Goal: Information Seeking & Learning: Check status

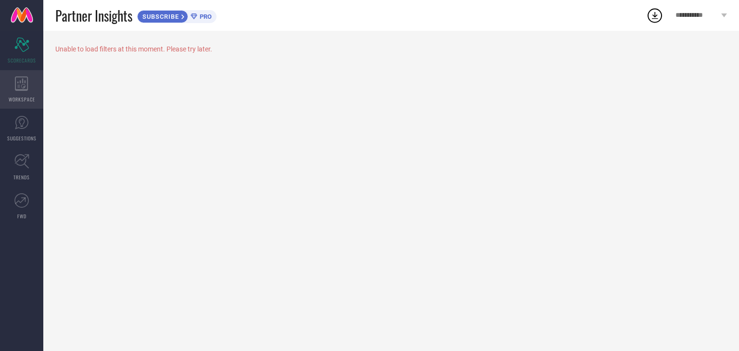
click at [13, 76] on div "WORKSPACE" at bounding box center [21, 89] width 43 height 39
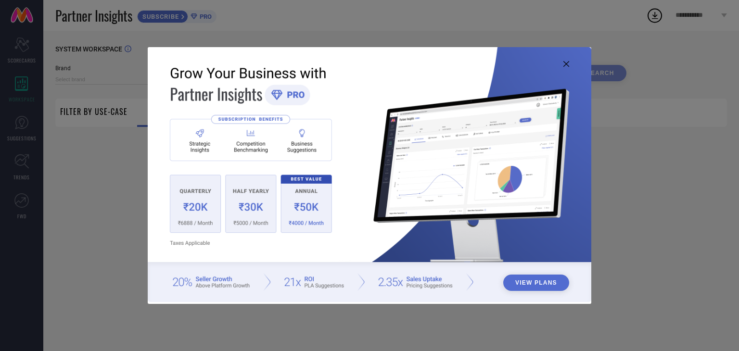
type input "1 STOP FASHION"
type input "All"
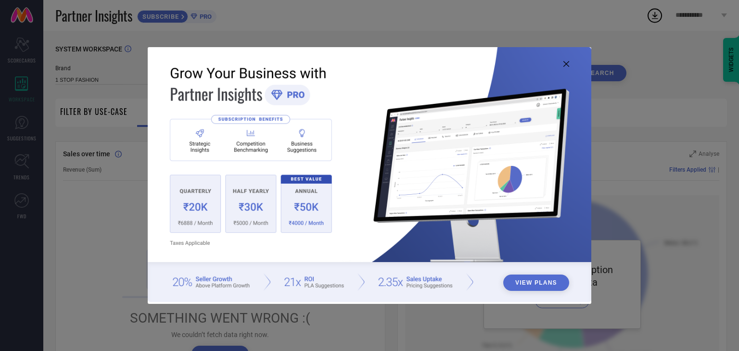
click at [566, 67] on img at bounding box center [370, 174] width 444 height 255
click at [565, 65] on icon at bounding box center [567, 64] width 6 height 6
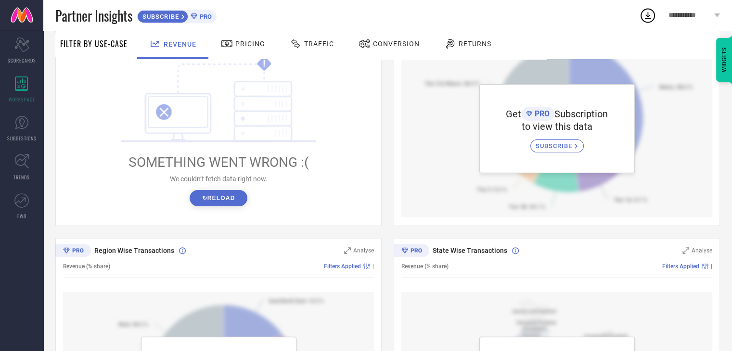
scroll to position [171, 0]
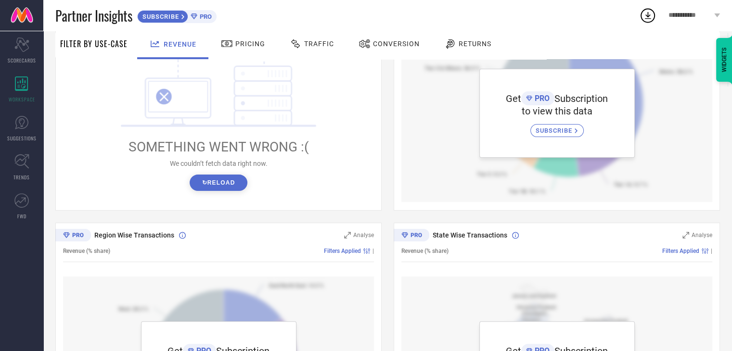
click at [220, 190] on button "↻ Reload" at bounding box center [218, 183] width 57 height 16
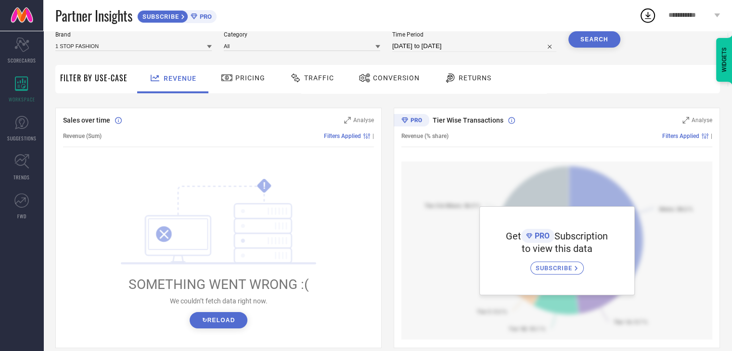
scroll to position [0, 0]
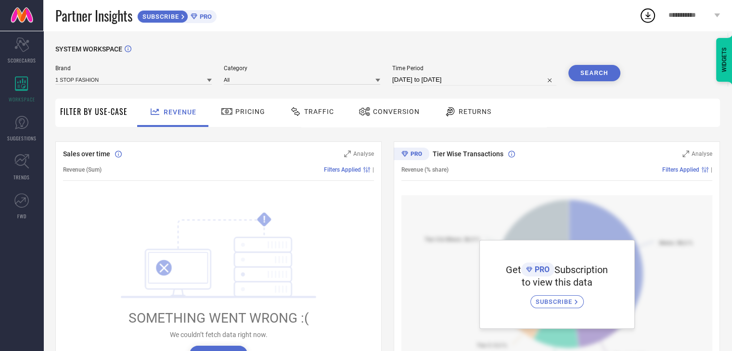
click at [243, 106] on div "Pricing" at bounding box center [243, 111] width 49 height 16
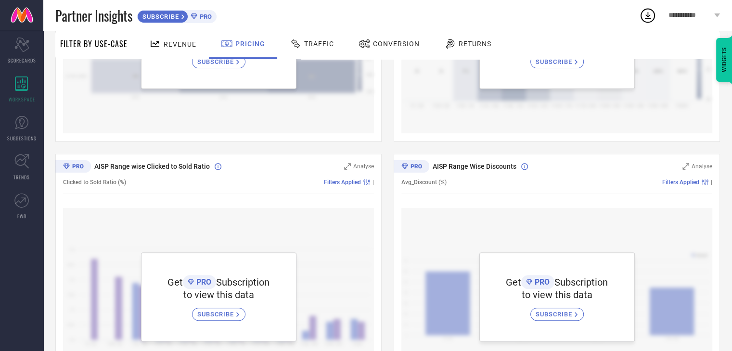
scroll to position [241, 0]
click at [316, 41] on span "Traffic" at bounding box center [319, 44] width 30 height 8
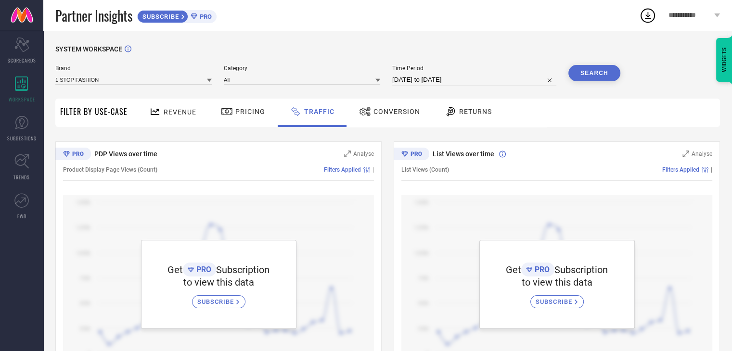
click at [387, 110] on span "Conversion" at bounding box center [397, 112] width 47 height 8
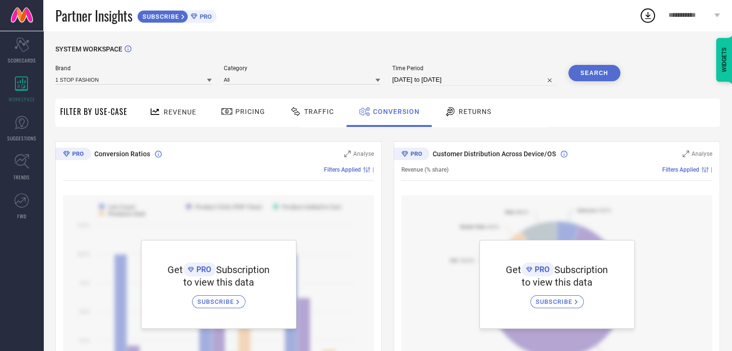
click at [449, 114] on icon at bounding box center [450, 112] width 12 height 12
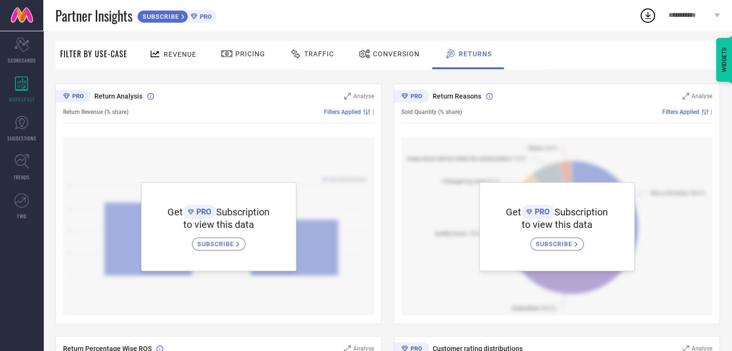
scroll to position [60, 0]
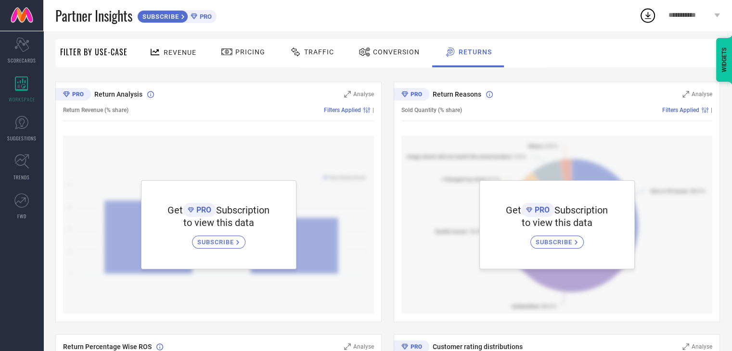
click at [176, 16] on span "SUBSCRIBE" at bounding box center [160, 16] width 44 height 7
click at [26, 133] on link "SUGGESTIONS" at bounding box center [21, 128] width 43 height 39
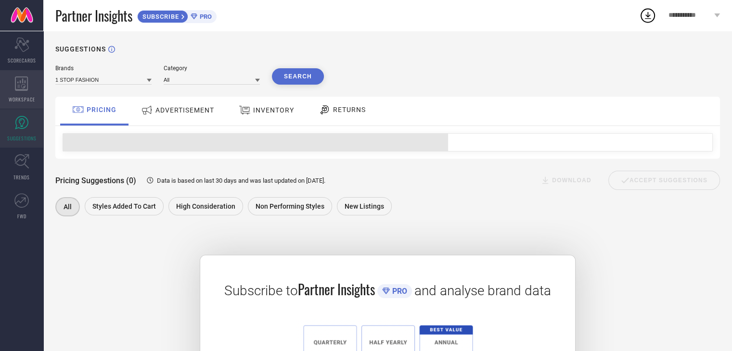
click at [23, 90] on icon at bounding box center [21, 84] width 13 height 14
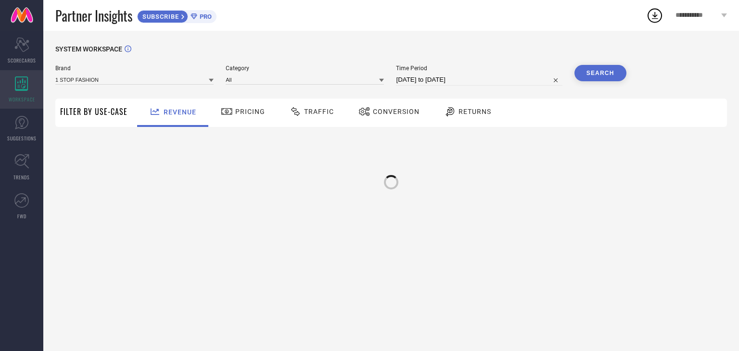
type input "1 STOP FASHION"
type input "All"
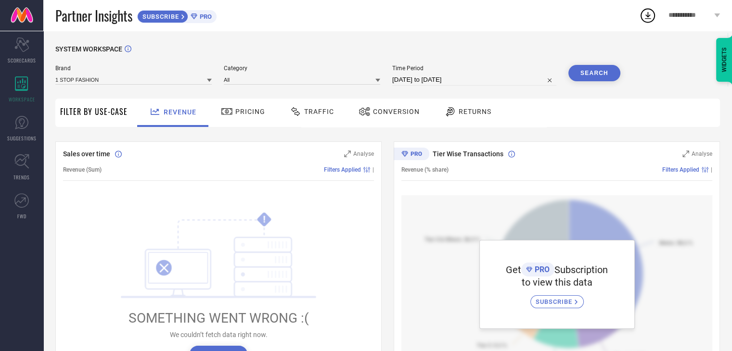
click at [211, 19] on span "PRO" at bounding box center [204, 16] width 14 height 7
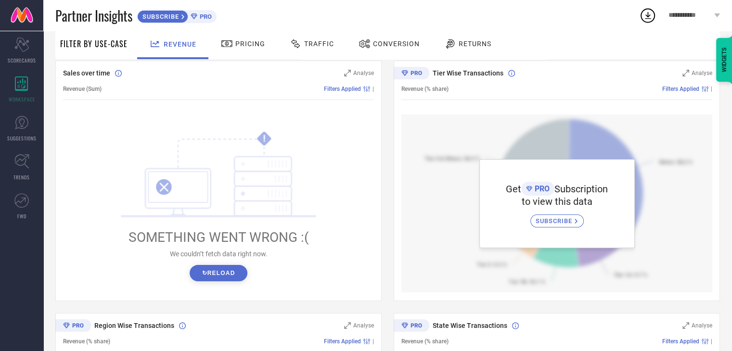
scroll to position [105, 0]
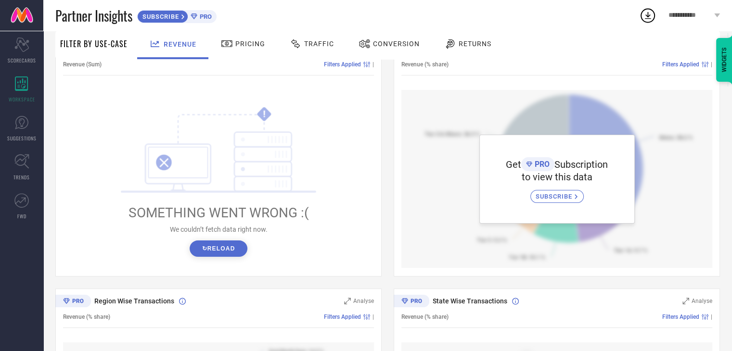
click at [578, 199] on icon at bounding box center [577, 197] width 4 height 6
